Goal: Navigation & Orientation: Understand site structure

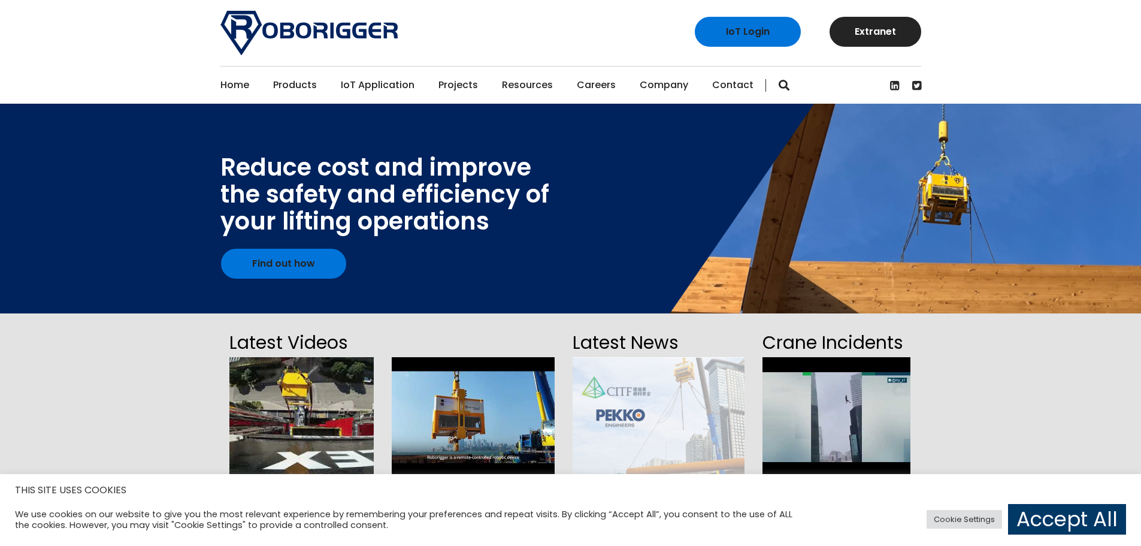
click at [597, 86] on link "Careers" at bounding box center [596, 85] width 39 height 37
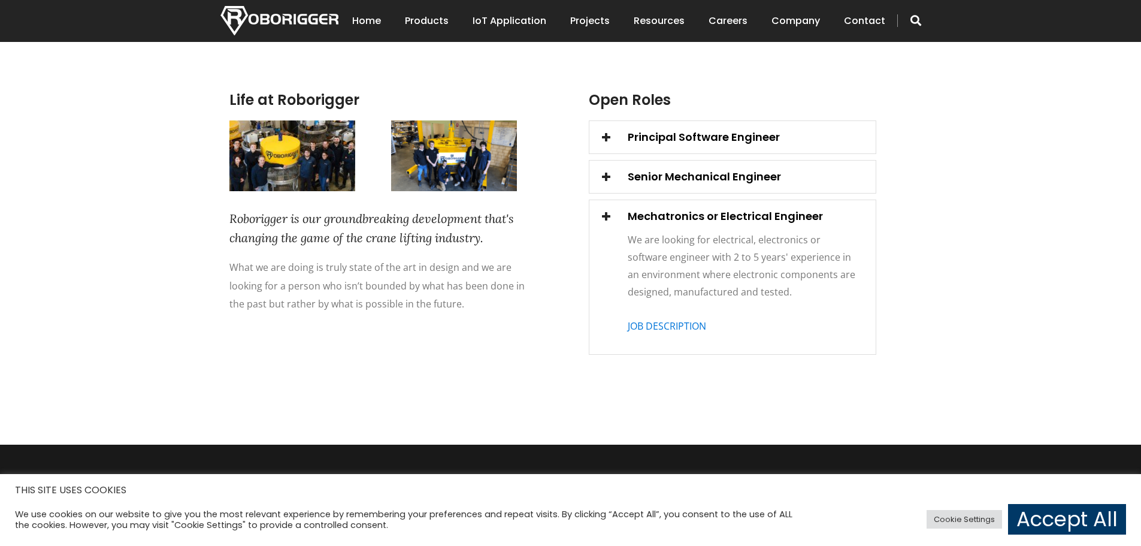
scroll to position [359, 0]
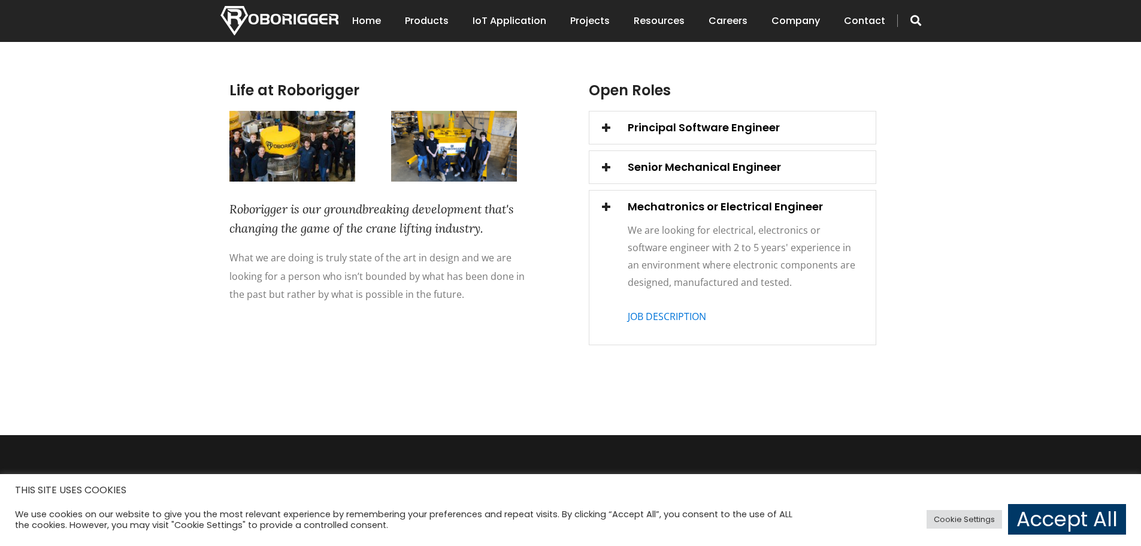
click at [606, 126] on span at bounding box center [606, 127] width 17 height 17
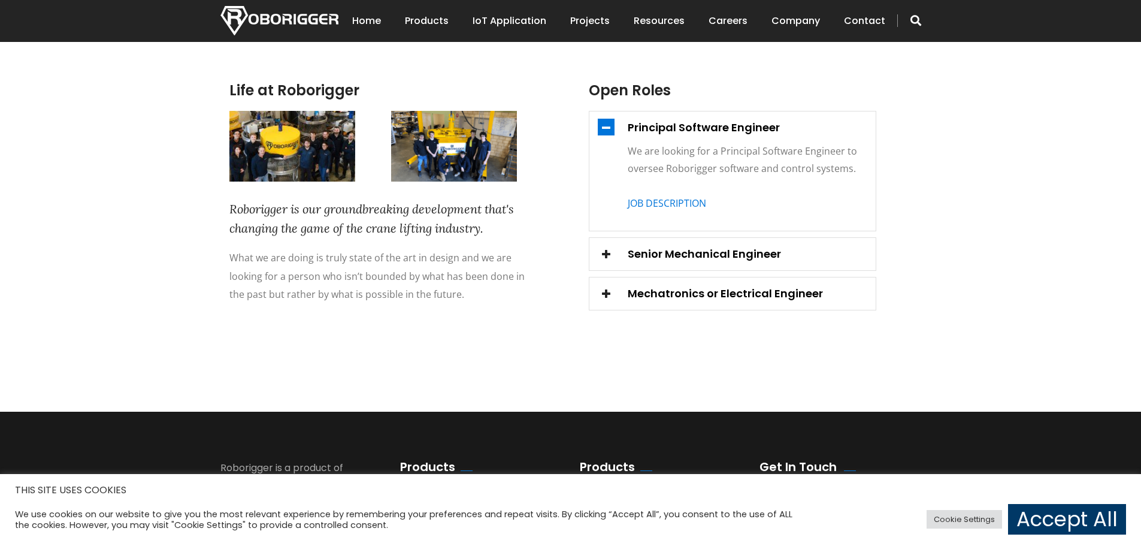
click at [605, 255] on span at bounding box center [606, 253] width 17 height 17
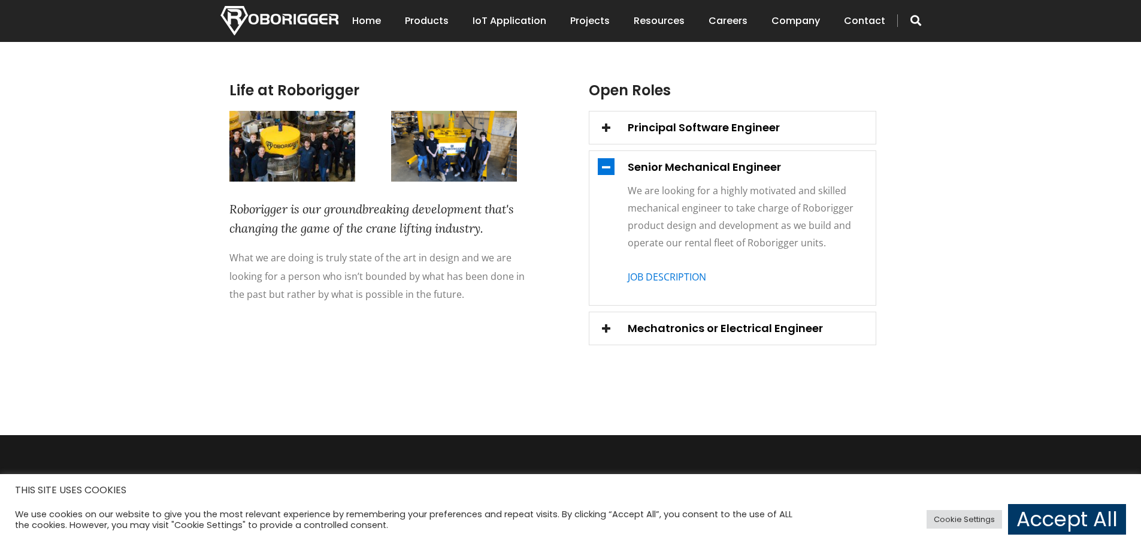
click at [607, 328] on span at bounding box center [606, 327] width 17 height 17
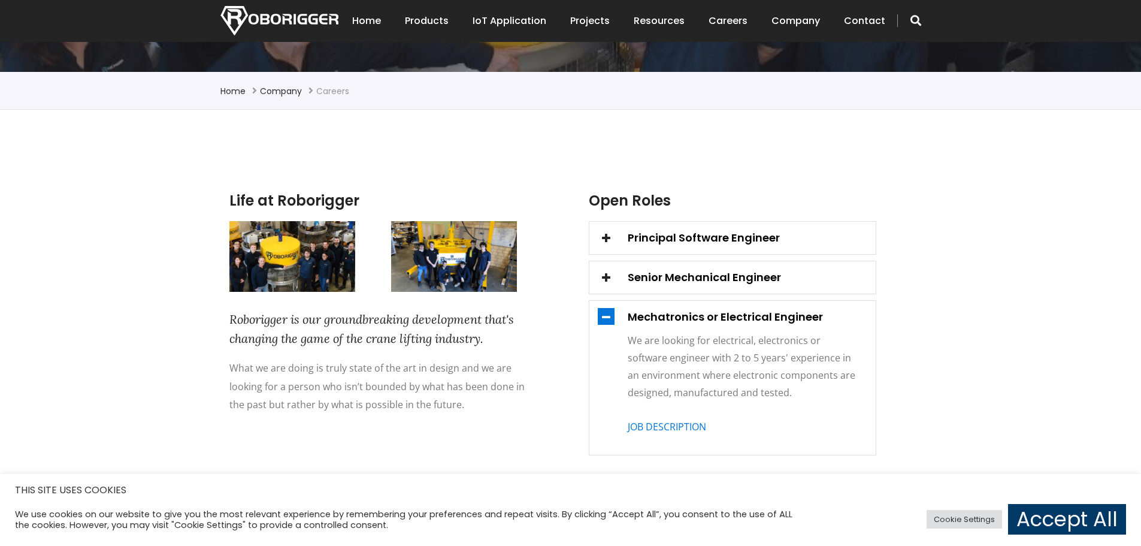
scroll to position [240, 0]
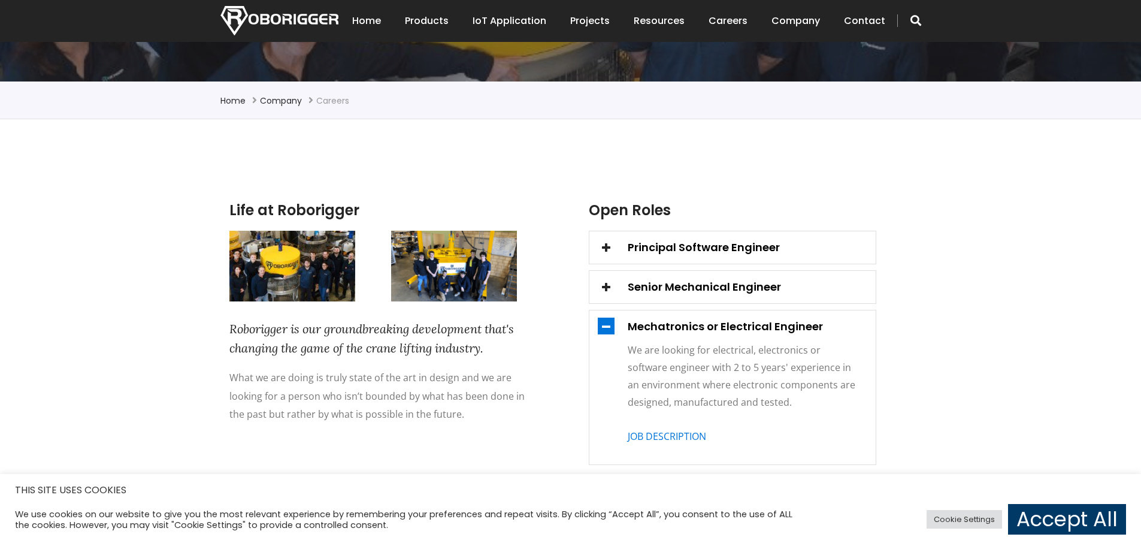
click at [312, 280] on img at bounding box center [292, 266] width 126 height 71
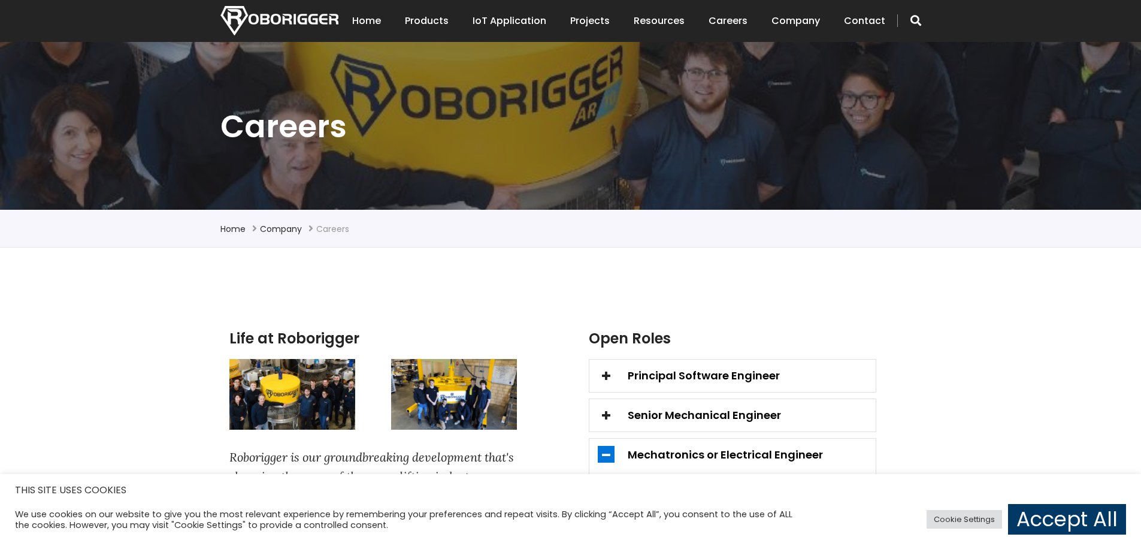
scroll to position [120, 0]
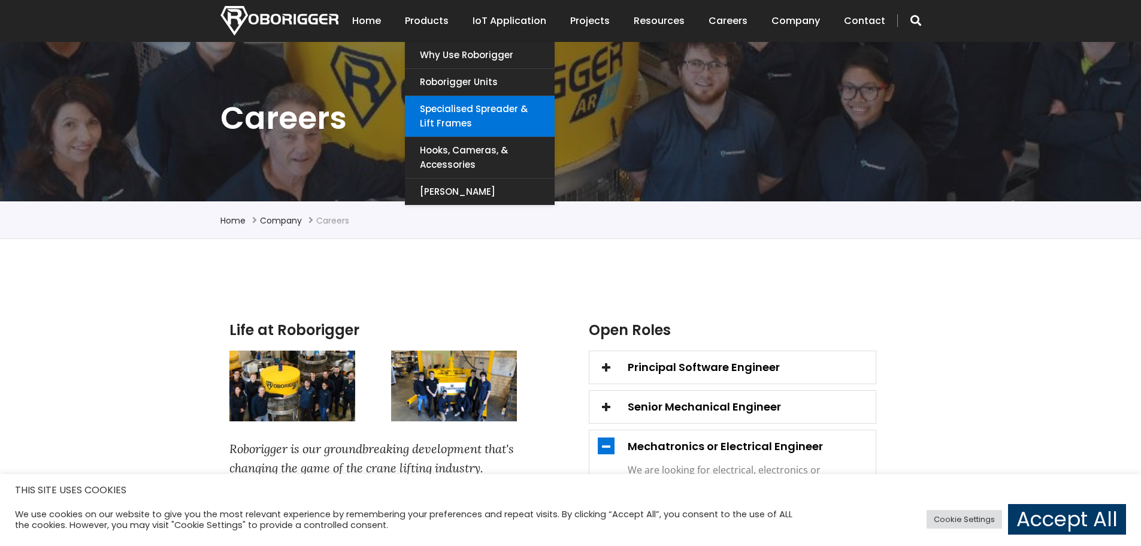
click at [451, 114] on link "Specialised Spreader & Lift Frames" at bounding box center [480, 116] width 150 height 41
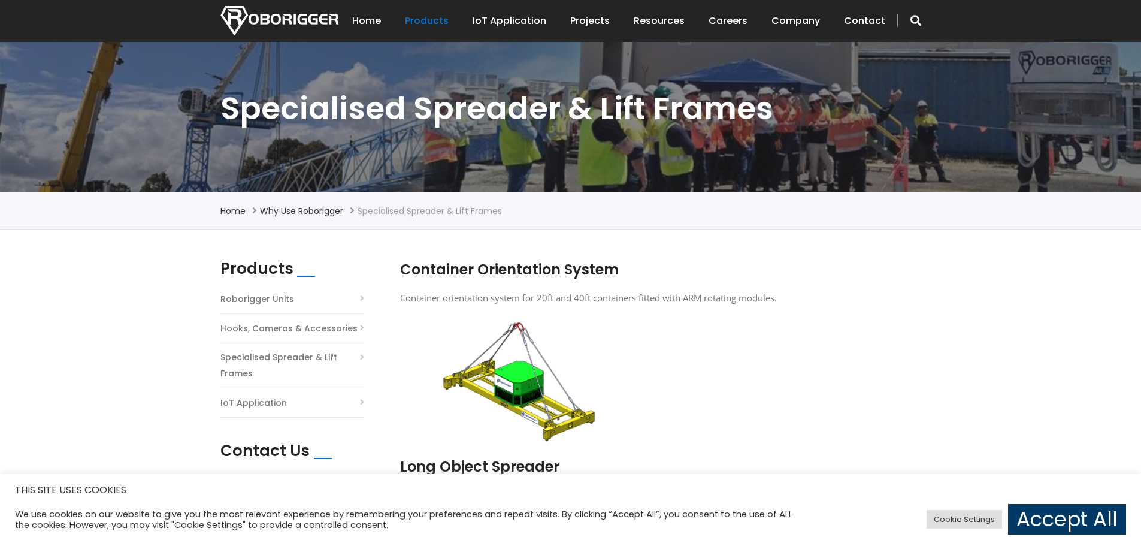
scroll to position [120, 0]
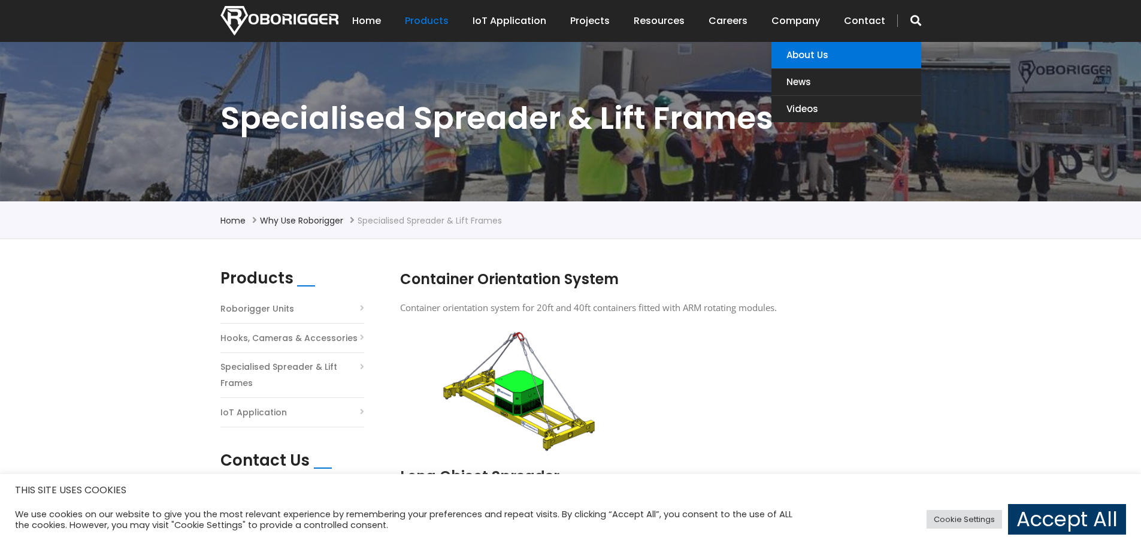
click at [799, 47] on link "About Us" at bounding box center [847, 55] width 150 height 26
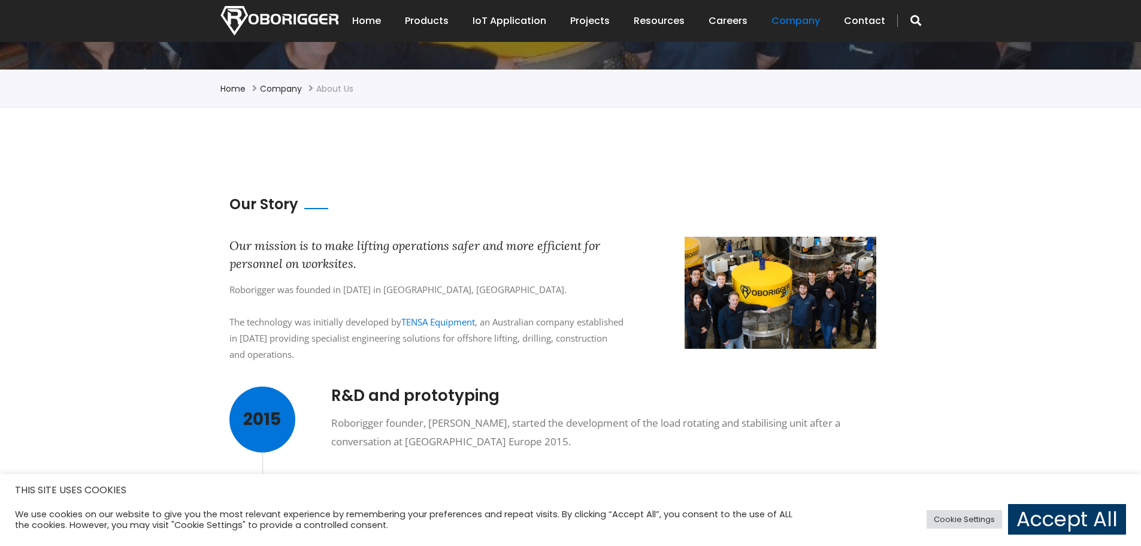
scroll to position [240, 0]
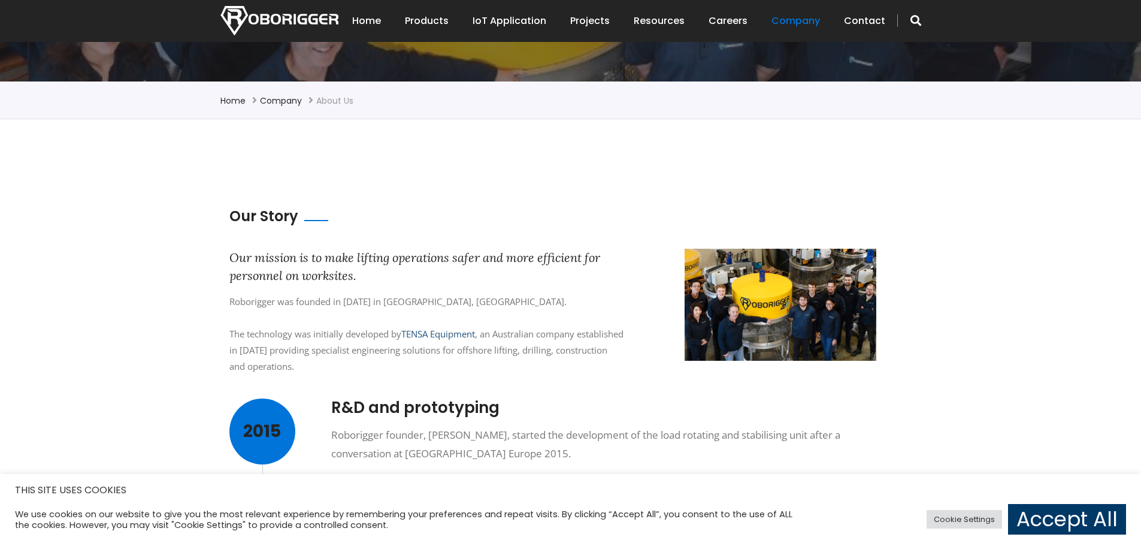
click at [437, 334] on link "TENSA Equipment" at bounding box center [438, 334] width 74 height 12
